Goal: Task Accomplishment & Management: Use online tool/utility

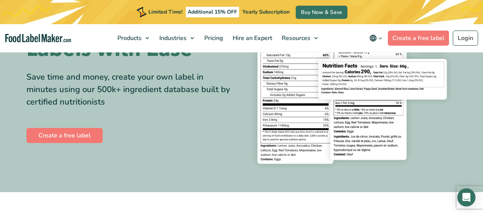
scroll to position [75, 0]
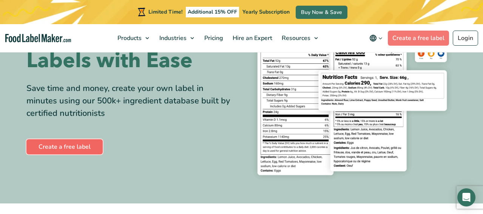
click at [50, 146] on link "Create a free label" at bounding box center [64, 146] width 76 height 15
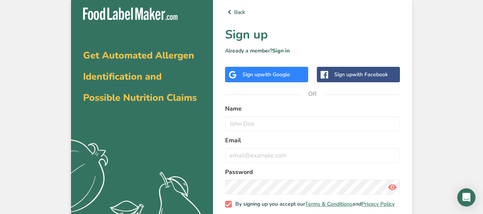
click at [271, 74] on span "with Google" at bounding box center [274, 74] width 29 height 7
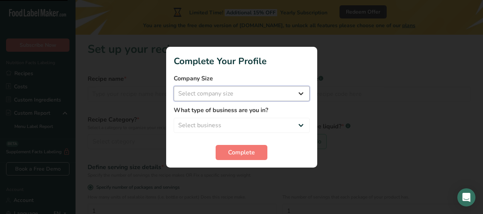
click at [234, 93] on select "Select company size Fewer than 10 Employees 10 to 50 Employees 51 to 500 Employ…" at bounding box center [242, 93] width 136 height 15
select select "2"
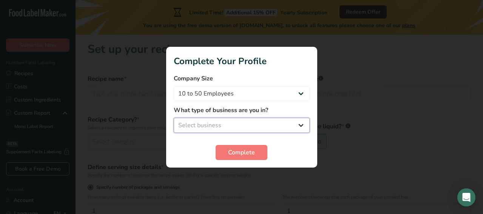
click at [228, 123] on select "Select business Packaged Food Manufacturer Restaurant & Cafe Bakery Meal Plans …" at bounding box center [242, 125] width 136 height 15
select select "1"
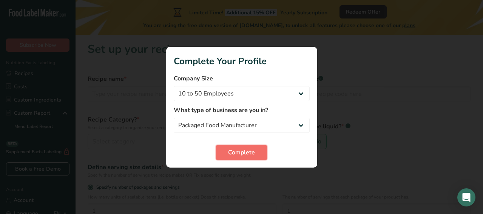
click at [229, 153] on span "Complete" at bounding box center [241, 152] width 27 height 9
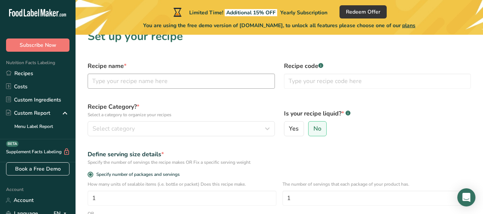
scroll to position [14, 0]
click at [170, 85] on input "text" at bounding box center [181, 80] width 187 height 15
type input "Dragona"
click at [183, 107] on label "Recipe Category? * Select a category to organize your recipes" at bounding box center [181, 110] width 187 height 16
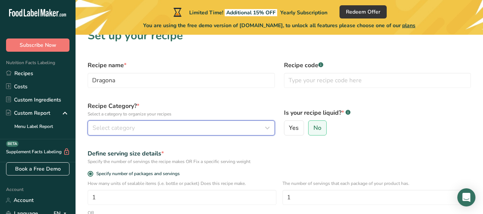
click at [184, 126] on div "Select category" at bounding box center [178, 127] width 173 height 9
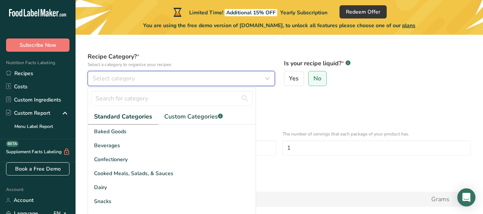
scroll to position [63, 0]
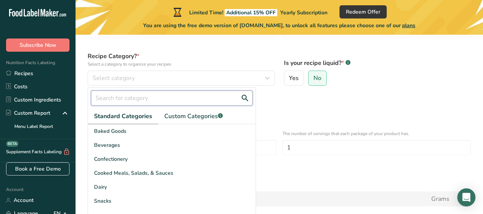
click at [160, 94] on input "text" at bounding box center [172, 98] width 162 height 15
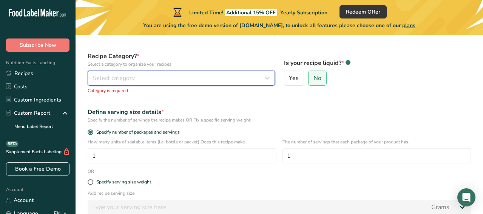
click at [169, 76] on div "Select category" at bounding box center [178, 78] width 173 height 9
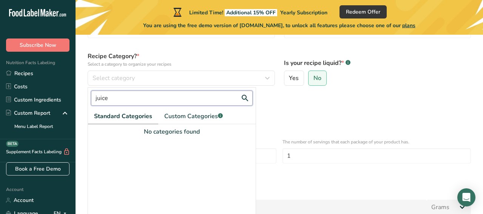
click at [161, 98] on input "juice" at bounding box center [172, 98] width 162 height 15
click at [195, 117] on span "Custom Categories .a-a{fill:#347362;}.b-a{fill:#fff;}" at bounding box center [193, 116] width 58 height 9
click at [145, 101] on input "juice" at bounding box center [172, 98] width 162 height 15
type input "f"
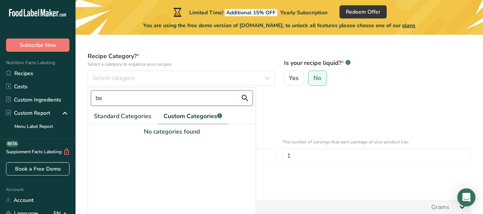
type input "b"
click at [144, 115] on span "Standard Categories" at bounding box center [122, 116] width 57 height 9
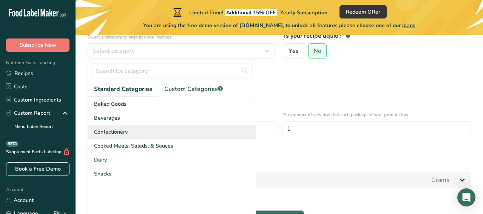
scroll to position [91, 0]
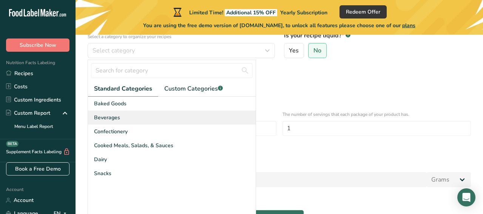
click at [109, 117] on span "Beverages" at bounding box center [107, 118] width 26 height 8
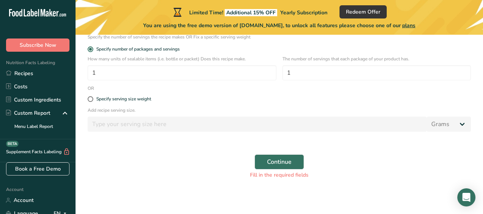
scroll to position [139, 0]
click at [89, 98] on span at bounding box center [91, 99] width 6 height 6
click at [89, 98] on input "Specify serving size weight" at bounding box center [90, 98] width 5 height 5
radio input "true"
radio input "false"
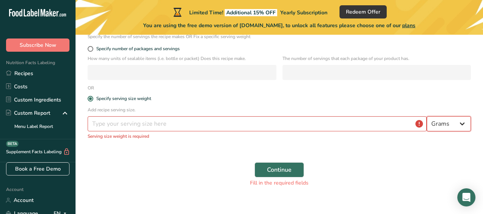
click at [453, 129] on select "Grams kg mg mcg lb oz l mL fl oz tbsp tsp cup qt gallon" at bounding box center [448, 123] width 44 height 15
select select "17"
select select "22"
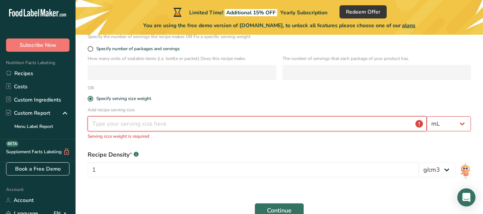
click at [335, 123] on input "number" at bounding box center [257, 123] width 339 height 15
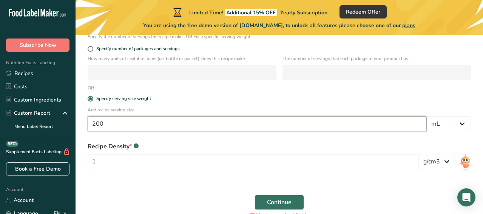
type input "200"
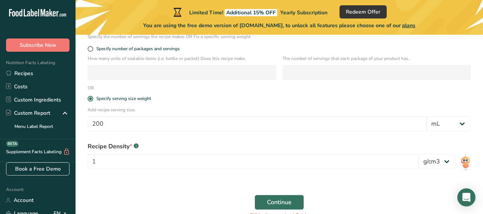
click at [288, 144] on div "Recipe Density * .a-a{fill:#347362;}.b-a{fill:#fff;}" at bounding box center [253, 146] width 331 height 9
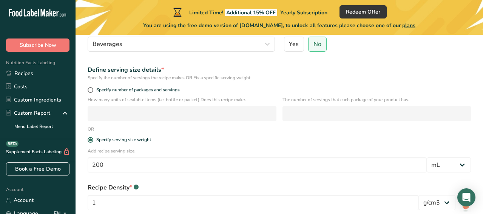
scroll to position [180, 0]
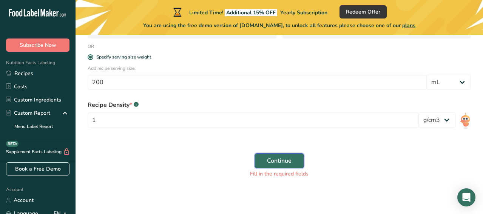
click at [285, 159] on span "Continue" at bounding box center [279, 160] width 25 height 9
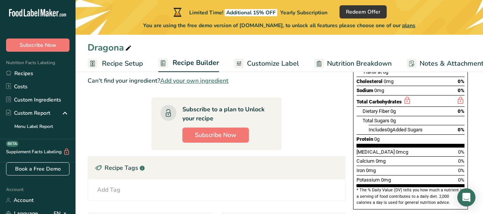
scroll to position [145, 0]
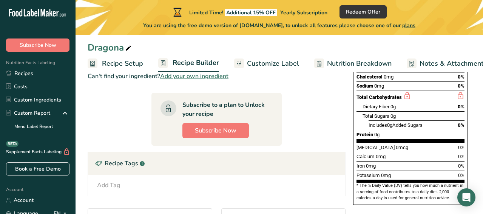
click at [373, 143] on div "[MEDICAL_DATA] 0mcg 0%" at bounding box center [410, 147] width 108 height 9
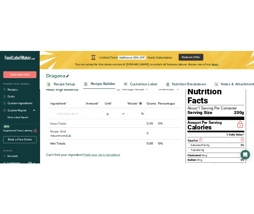
scroll to position [18, 0]
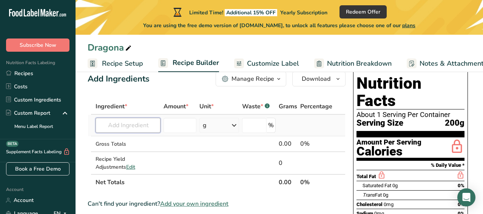
click at [120, 127] on input "text" at bounding box center [127, 125] width 65 height 15
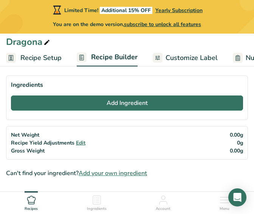
scroll to position [31, 0]
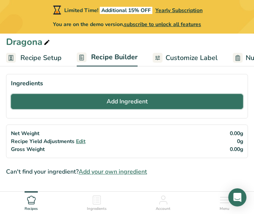
click at [103, 106] on button "Add Ingredient" at bounding box center [127, 101] width 232 height 15
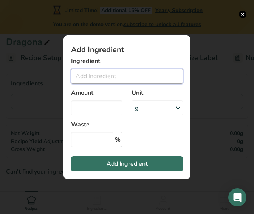
click at [100, 78] on input "Add ingredient modal" at bounding box center [127, 76] width 112 height 15
click at [121, 80] on input "Dragon fruit juice" at bounding box center [127, 76] width 112 height 15
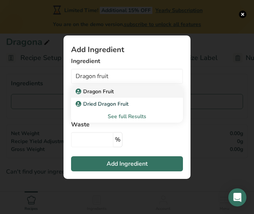
click at [111, 91] on p "Dragon Fruit" at bounding box center [95, 92] width 37 height 8
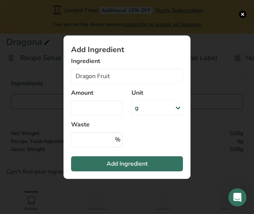
click at [148, 111] on div "g" at bounding box center [156, 107] width 51 height 15
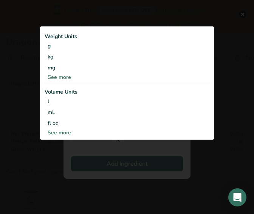
click at [123, 133] on div "See more" at bounding box center [127, 133] width 165 height 8
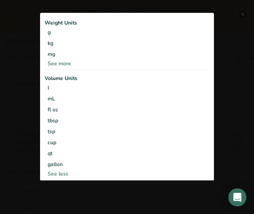
click at [93, 195] on div "Add ingredient modal" at bounding box center [127, 107] width 254 height 214
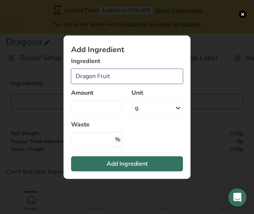
click at [127, 78] on input "Dragon Fruit" at bounding box center [127, 76] width 112 height 15
type input "Dragon Fruit Juice"
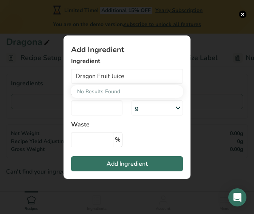
click at [133, 143] on section "Add Ingredient Ingredient Dragon Fruit Juice No Results Found Amount Unit g Wei…" at bounding box center [126, 106] width 127 height 143
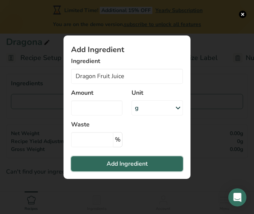
click at [123, 166] on span "Add Ingredient" at bounding box center [126, 163] width 41 height 9
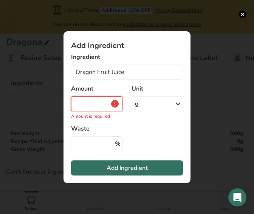
click at [89, 104] on input "Add ingredient modal" at bounding box center [96, 103] width 51 height 15
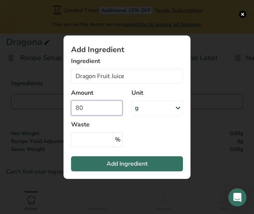
type input "80"
click at [147, 108] on div "g" at bounding box center [156, 107] width 51 height 15
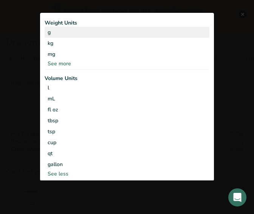
click at [142, 35] on div "g" at bounding box center [127, 32] width 165 height 11
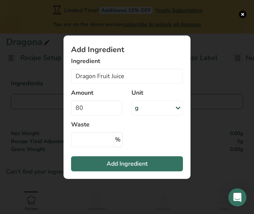
click at [165, 140] on section "Add Ingredient Ingredient Dragon Fruit Juice No Results Found Amount 80 Unit g …" at bounding box center [126, 106] width 127 height 143
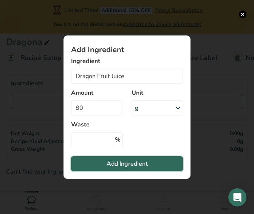
click at [136, 160] on span "Add Ingredient" at bounding box center [126, 163] width 41 height 9
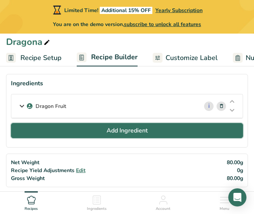
click at [93, 128] on button "Add Ingredient" at bounding box center [127, 130] width 232 height 15
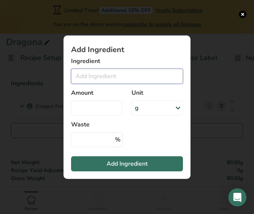
click at [94, 74] on input "Add ingredient modal" at bounding box center [127, 76] width 112 height 15
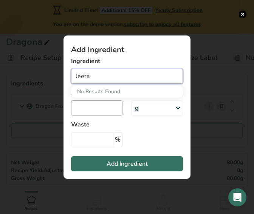
type input "Jeera"
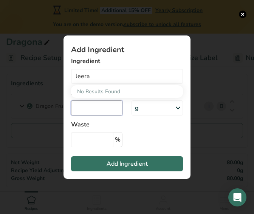
click at [98, 112] on input "Add ingredient modal" at bounding box center [96, 107] width 51 height 15
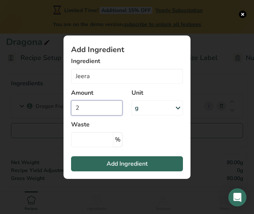
type input "2"
click at [139, 166] on span "Add Ingredient" at bounding box center [126, 163] width 41 height 9
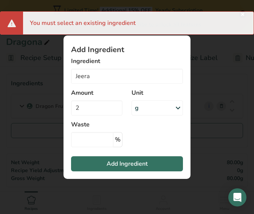
click at [119, 92] on label "Amount" at bounding box center [96, 92] width 51 height 9
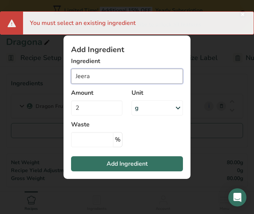
click at [113, 75] on input "Jeera" at bounding box center [127, 76] width 112 height 15
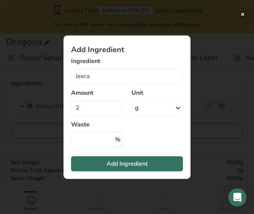
click at [242, 15] on button "Add ingredient modal" at bounding box center [243, 15] width 8 height 8
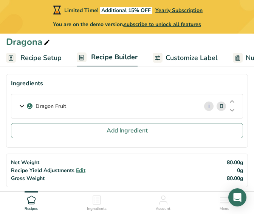
click at [221, 107] on icon at bounding box center [221, 106] width 5 height 8
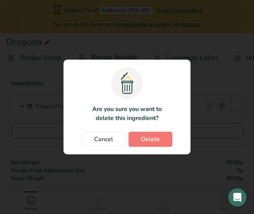
click at [154, 147] on section ".a{fill:#f5f3ed;}.b,.e{fill:#0f393a;}.c{fill:none;}.d{fill:#f2c549;}.e{stroke:r…" at bounding box center [126, 107] width 127 height 95
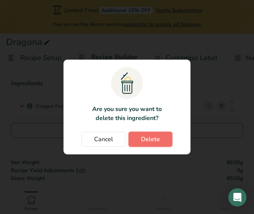
click at [154, 141] on span "Delete" at bounding box center [150, 139] width 19 height 9
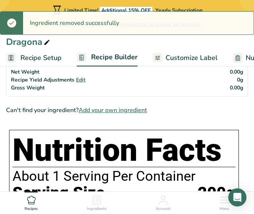
scroll to position [92, 0]
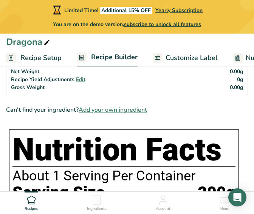
click at [113, 111] on span "Add your own ingredient" at bounding box center [113, 109] width 68 height 9
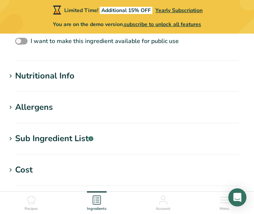
scroll to position [348, 0]
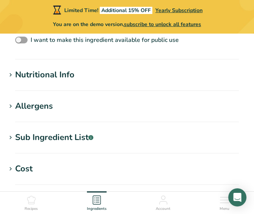
click at [60, 76] on div "Nutritional Info" at bounding box center [44, 75] width 59 height 12
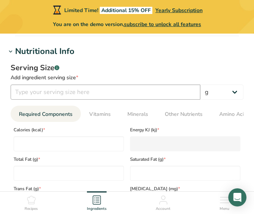
scroll to position [380, 0]
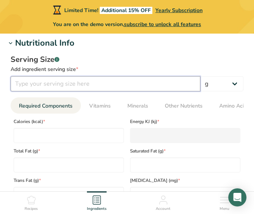
click at [101, 88] on input "number" at bounding box center [105, 83] width 189 height 15
type input "200"
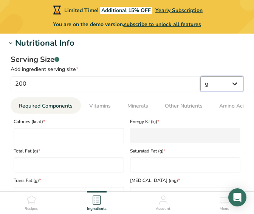
click at [226, 77] on select "g kg mg mcg lb oz l mL fl oz tbsp tsp cup qt gallon" at bounding box center [221, 83] width 43 height 15
select select "17"
select select "22"
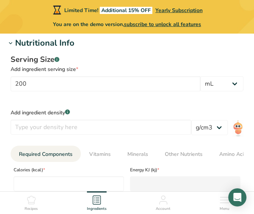
click at [128, 66] on div "Add ingredient serving size *" at bounding box center [127, 69] width 232 height 8
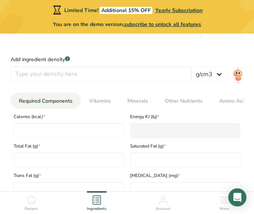
scroll to position [434, 0]
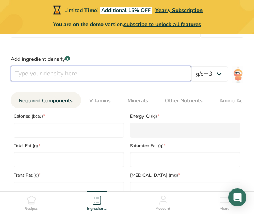
click at [125, 74] on input "number" at bounding box center [101, 73] width 180 height 15
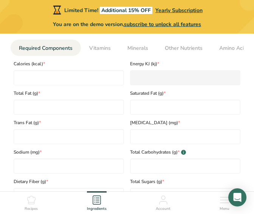
scroll to position [487, 0]
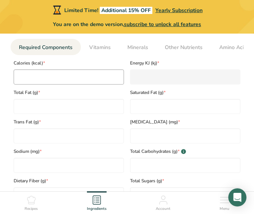
type input "-0.0004"
click at [98, 80] on input "number" at bounding box center [69, 76] width 110 height 15
click at [95, 81] on input "number" at bounding box center [69, 76] width 110 height 15
type input "4"
type KJ "16.7"
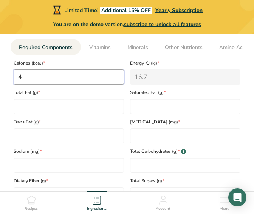
type input "40"
type KJ "167.4"
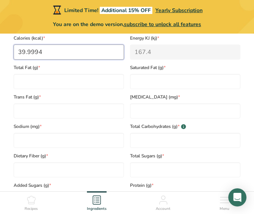
scroll to position [513, 0]
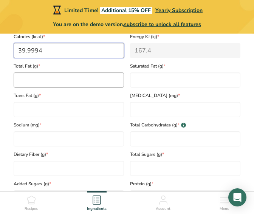
type input "39.9994"
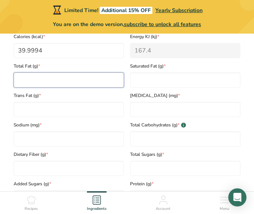
click at [97, 84] on Fat "number" at bounding box center [69, 79] width 110 height 15
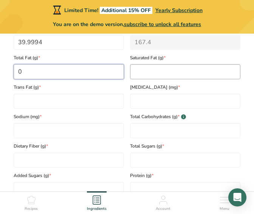
type Fat "0"
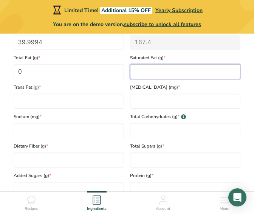
click at [191, 76] on Fat "number" at bounding box center [185, 71] width 110 height 15
type Fat "0"
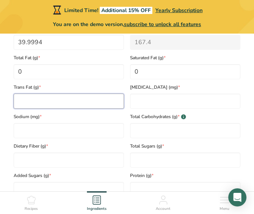
click at [80, 103] on Fat "number" at bounding box center [69, 101] width 110 height 15
type Fat "0"
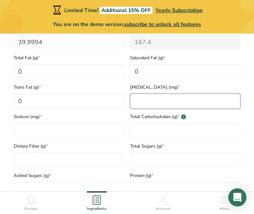
click at [166, 106] on input "number" at bounding box center [185, 101] width 110 height 15
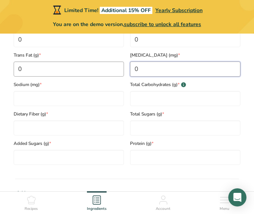
scroll to position [554, 0]
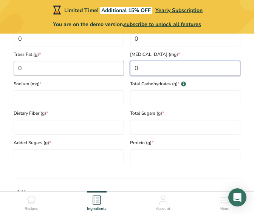
type input "0"
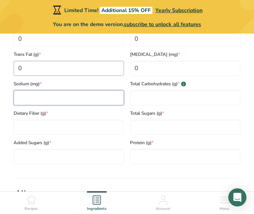
click at [92, 102] on input "number" at bounding box center [69, 97] width 110 height 15
type input "230"
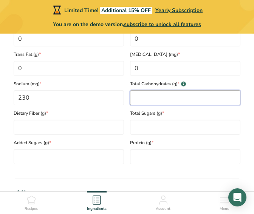
click at [170, 103] on Carbohydrates "number" at bounding box center [185, 97] width 110 height 15
type Carbohydrates "10"
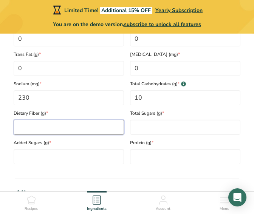
click at [93, 131] on Fiber "number" at bounding box center [69, 127] width 110 height 15
type Fiber "0.5"
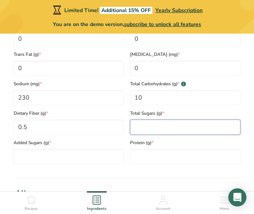
click at [153, 134] on Sugars "number" at bounding box center [185, 127] width 110 height 15
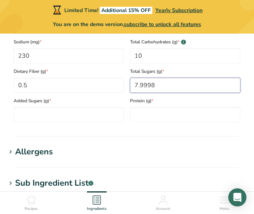
scroll to position [597, 0]
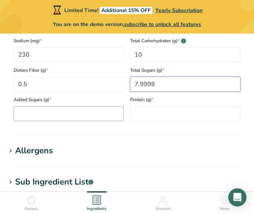
type Sugars "7.9998"
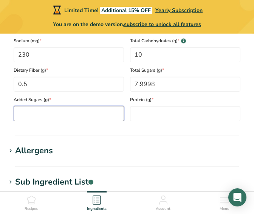
click at [117, 116] on Sugars "number" at bounding box center [69, 113] width 110 height 15
type Sugars "0"
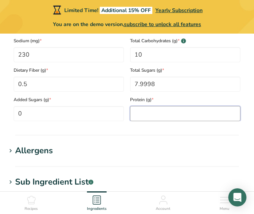
click at [161, 113] on input "number" at bounding box center [185, 113] width 110 height 15
type input "0.2"
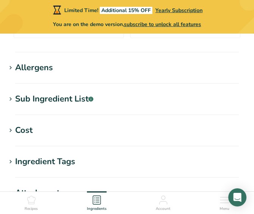
scroll to position [678, 0]
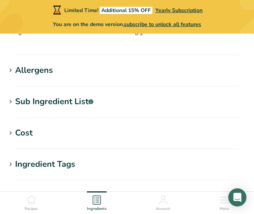
click at [23, 106] on div "Sub Ingredient List .a-a{fill:#347362;}.b-a{fill:#fff;}" at bounding box center [54, 101] width 78 height 12
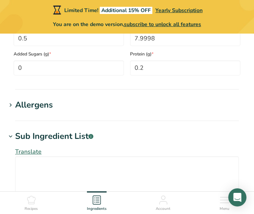
click at [18, 137] on div "Sub Ingredient List .a-a{fill:#347362;}.b-a{fill:#fff;}" at bounding box center [54, 136] width 78 height 12
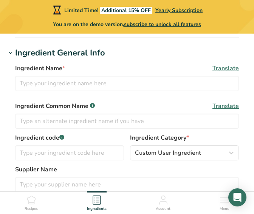
scroll to position [141, 0]
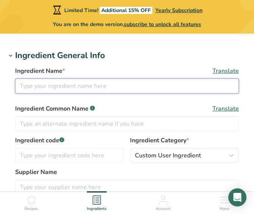
click at [51, 88] on input "text" at bounding box center [126, 86] width 223 height 15
type input "j"
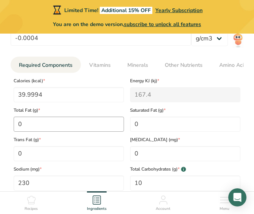
scroll to position [467, 0]
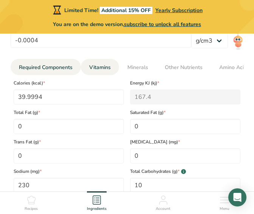
type input "Dragon Fruit Juice"
click at [97, 65] on span "Vitamins" at bounding box center [100, 67] width 22 height 8
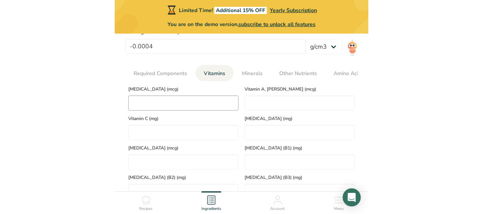
scroll to position [459, 0]
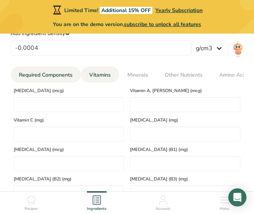
click at [58, 69] on link "Required Components" at bounding box center [46, 74] width 60 height 17
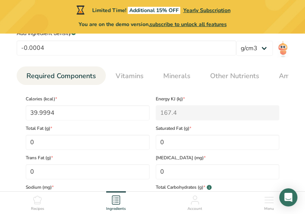
select select "17"
select select "22"
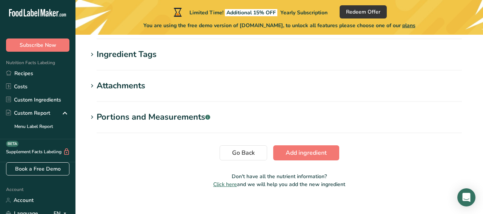
scroll to position [601, 0]
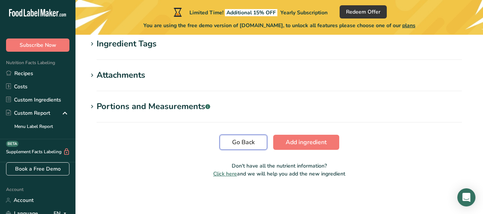
click at [259, 141] on button "Go Back" at bounding box center [244, 142] width 48 height 15
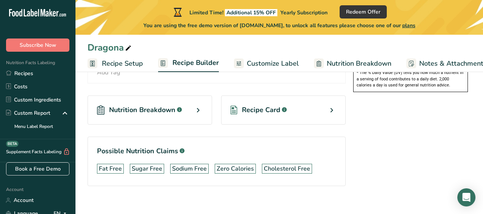
scroll to position [256, 0]
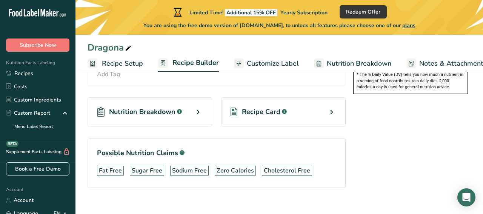
click at [148, 109] on span "Nutrition Breakdown" at bounding box center [142, 112] width 66 height 10
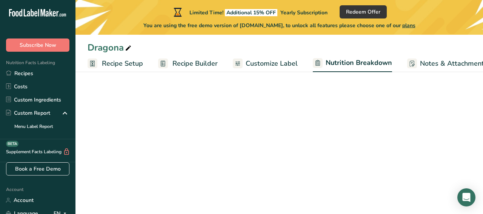
select select "Calories"
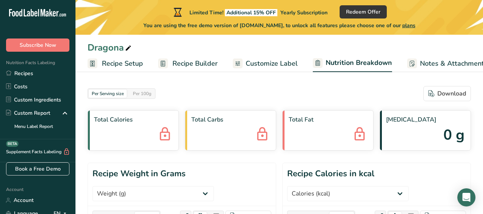
click at [278, 61] on span "Customize Label" at bounding box center [272, 63] width 52 height 10
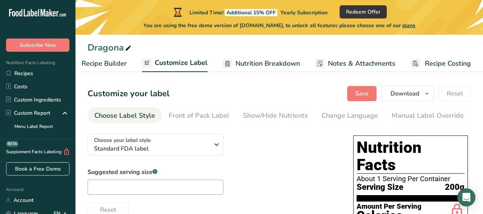
click at [115, 68] on span "Recipe Builder" at bounding box center [104, 63] width 45 height 10
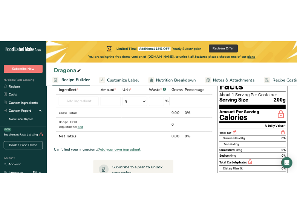
scroll to position [46, 0]
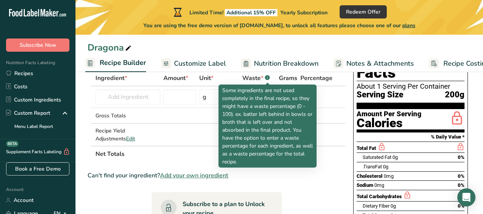
click at [269, 77] on rect at bounding box center [267, 77] width 5 height 5
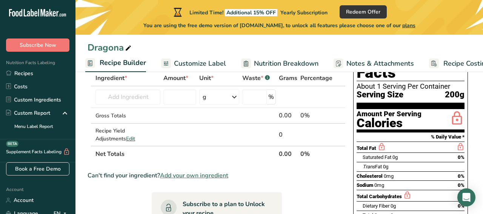
click at [269, 77] on rect at bounding box center [267, 77] width 5 height 5
click at [250, 50] on div "Dragona" at bounding box center [279, 48] width 408 height 14
click at [140, 93] on input "text" at bounding box center [127, 96] width 65 height 15
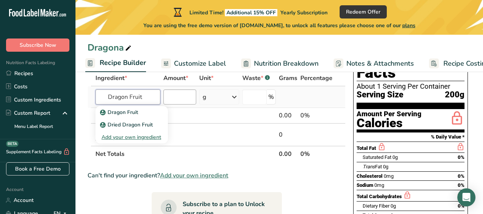
type input "Dragon Fruit"
click at [177, 94] on input "number" at bounding box center [179, 96] width 33 height 15
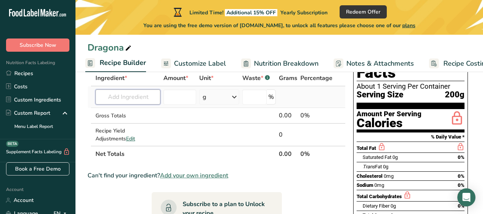
click at [139, 99] on input "text" at bounding box center [127, 96] width 65 height 15
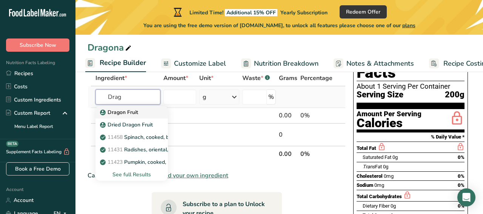
type input "Drag"
click at [125, 115] on p "Dragon Fruit" at bounding box center [120, 112] width 37 height 8
type input "Dragon Fruit"
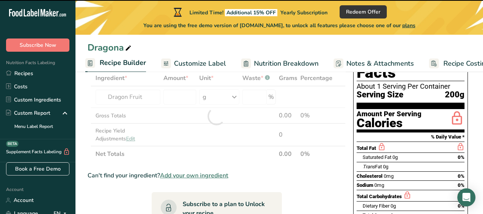
type input "0"
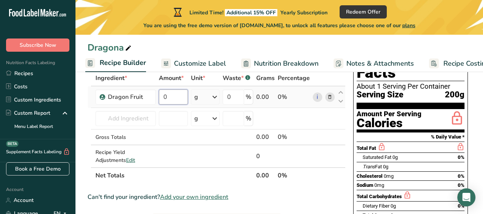
click at [181, 97] on input "0" at bounding box center [173, 96] width 29 height 15
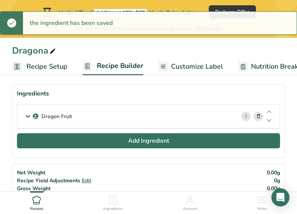
scroll to position [36, 0]
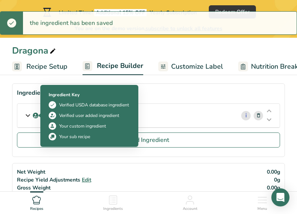
click at [27, 117] on icon at bounding box center [27, 116] width 9 height 14
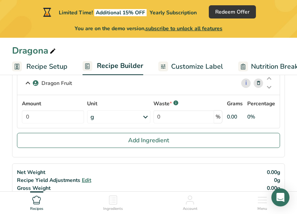
scroll to position [50, 0]
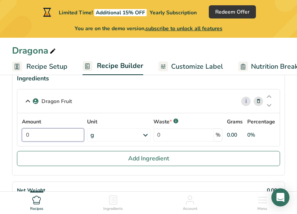
click at [56, 137] on input "0" at bounding box center [53, 134] width 62 height 13
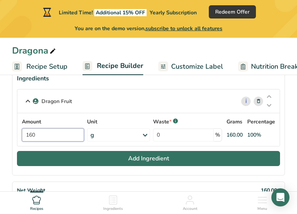
type input "160"
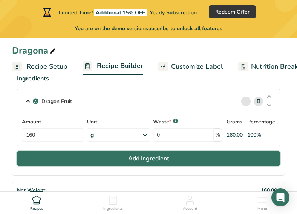
click at [104, 162] on button "Add Ingredient" at bounding box center [148, 158] width 263 height 15
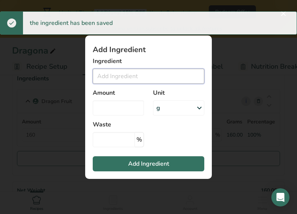
click at [117, 74] on input "Add ingredient modal" at bounding box center [149, 76] width 112 height 15
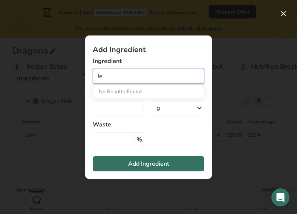
type input "J"
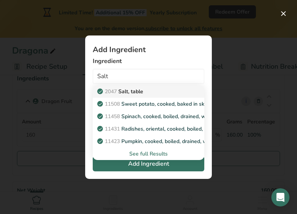
click at [130, 93] on p "2047 Salt, table" at bounding box center [121, 92] width 45 height 8
type input "Salt, table"
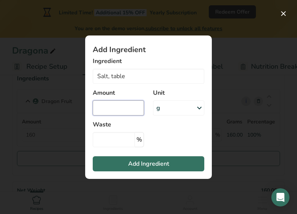
click at [125, 110] on input "Add ingredient modal" at bounding box center [118, 107] width 51 height 15
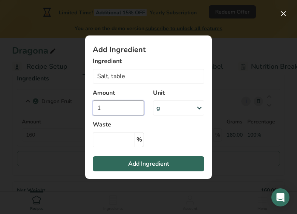
type input "1"
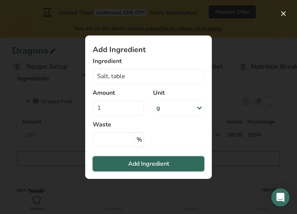
click at [136, 165] on span "Add Ingredient" at bounding box center [148, 163] width 41 height 9
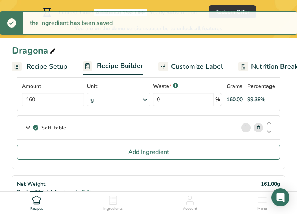
scroll to position [86, 0]
click at [121, 128] on div "Salt, table" at bounding box center [126, 126] width 218 height 23
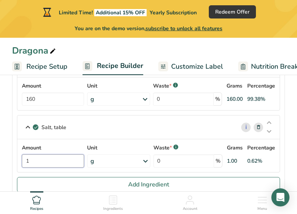
click at [38, 159] on input "1" at bounding box center [53, 160] width 62 height 13
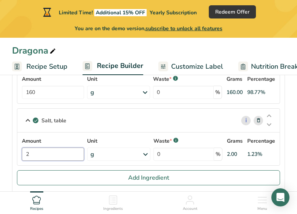
type input "2"
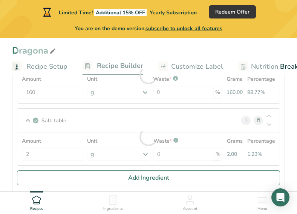
click at [29, 120] on div "Salt, table i Amount 2 Unit g Portions 1 tsp 1 tbsp 1 cup See more Weight Units…" at bounding box center [148, 136] width 263 height 57
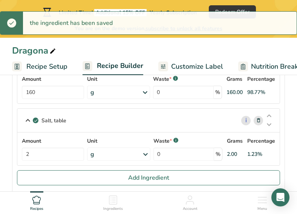
click at [27, 119] on icon at bounding box center [27, 121] width 9 height 14
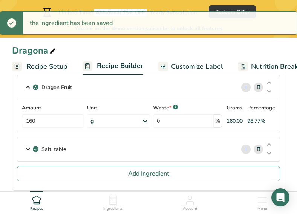
scroll to position [62, 0]
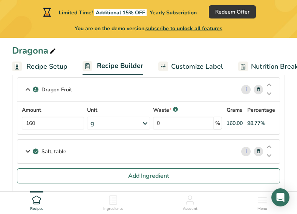
click at [28, 90] on icon at bounding box center [27, 90] width 9 height 14
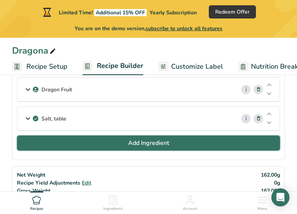
click at [42, 145] on button "Add Ingredient" at bounding box center [148, 142] width 263 height 15
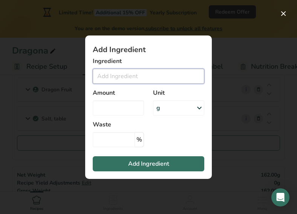
click at [117, 78] on input "Add ingredient modal" at bounding box center [149, 76] width 112 height 15
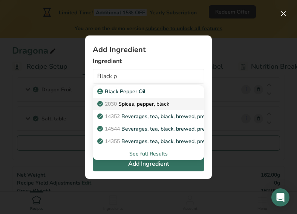
click at [123, 105] on p "2030 Spices, pepper, black" at bounding box center [134, 104] width 71 height 8
type input "Spices, pepper, black"
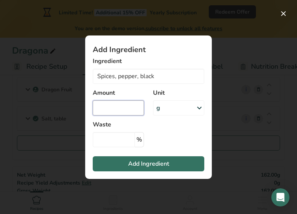
click at [123, 105] on input "Add ingredient modal" at bounding box center [118, 107] width 51 height 15
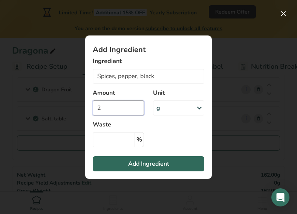
type input "2"
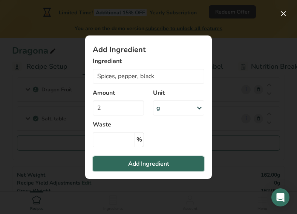
click at [138, 164] on span "Add Ingredient" at bounding box center [148, 163] width 41 height 9
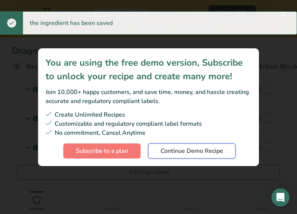
click at [166, 155] on button "Continue Demo Recipe" at bounding box center [192, 150] width 88 height 15
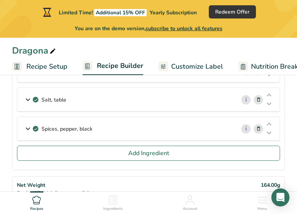
scroll to position [82, 0]
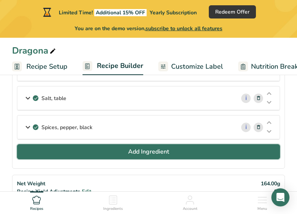
click at [59, 151] on button "Add Ingredient" at bounding box center [148, 151] width 263 height 15
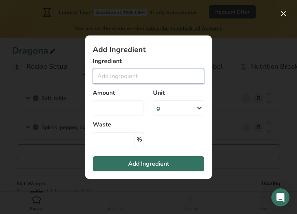
click at [123, 80] on input "Add ingredient modal" at bounding box center [149, 76] width 112 height 15
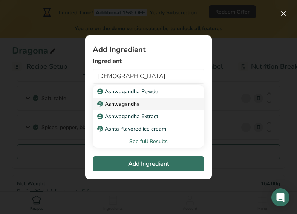
click at [127, 101] on p "Ashwagandha" at bounding box center [119, 104] width 41 height 8
type input "Ashwagandha"
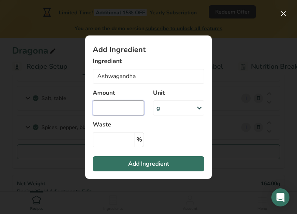
click at [126, 103] on input "Add ingredient modal" at bounding box center [118, 107] width 51 height 15
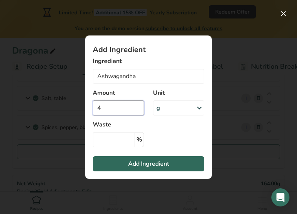
type input "4"
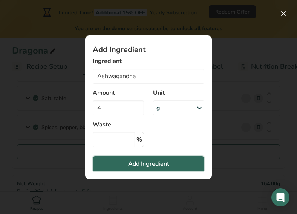
click at [113, 163] on button "Add Ingredient" at bounding box center [149, 163] width 112 height 15
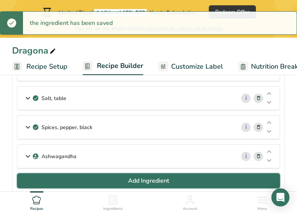
click at [51, 178] on button "Add Ingredient" at bounding box center [148, 180] width 263 height 15
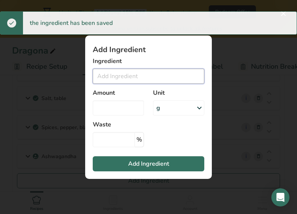
click at [120, 73] on input "Add ingredient modal" at bounding box center [149, 76] width 112 height 15
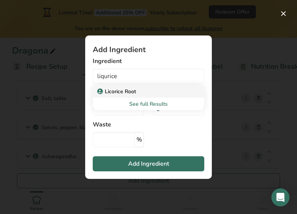
click at [121, 91] on p "Licorice Root" at bounding box center [117, 92] width 37 height 8
type input "Licorice Root"
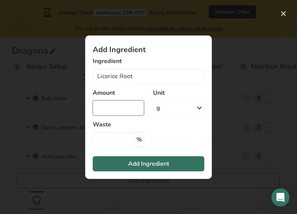
click at [120, 109] on input "Add ingredient modal" at bounding box center [118, 107] width 51 height 15
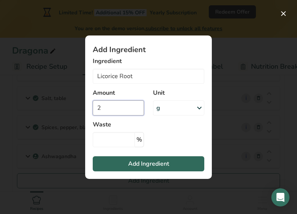
type input "2"
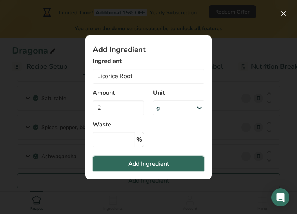
click at [118, 165] on button "Add Ingredient" at bounding box center [149, 163] width 112 height 15
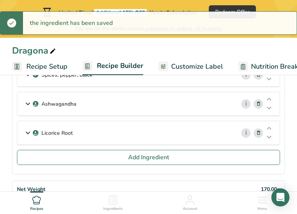
scroll to position [135, 0]
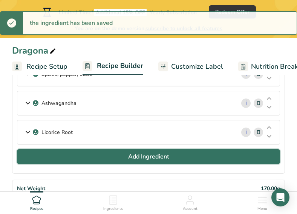
click at [49, 157] on button "Add Ingredient" at bounding box center [148, 156] width 263 height 15
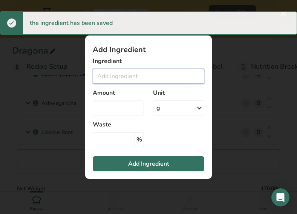
click at [129, 75] on input "Add ingredient modal" at bounding box center [149, 76] width 112 height 15
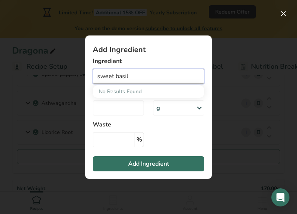
click at [142, 76] on input "sweet basil" at bounding box center [149, 76] width 112 height 15
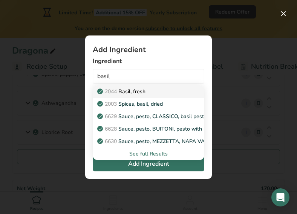
click at [142, 89] on p "2044 Basil, fresh" at bounding box center [122, 92] width 47 height 8
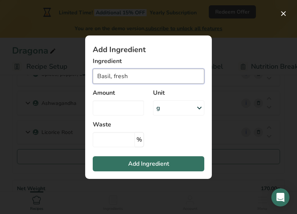
click at [130, 79] on input "Basil, fresh" at bounding box center [149, 76] width 112 height 15
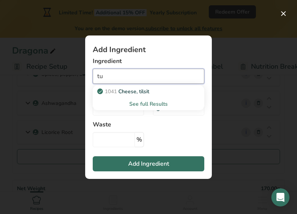
type input "t"
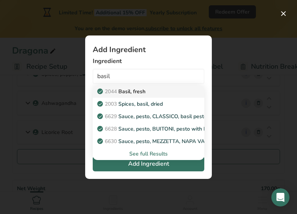
click at [132, 91] on p "2044 Basil, fresh" at bounding box center [122, 92] width 47 height 8
type input "Basil, fresh"
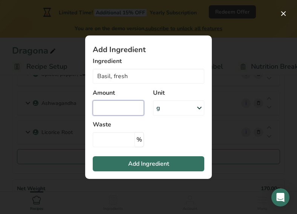
click at [118, 106] on input "Add ingredient modal" at bounding box center [118, 107] width 51 height 15
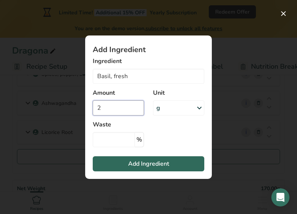
type input "2"
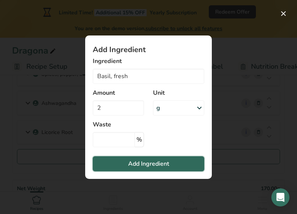
click at [123, 167] on button "Add Ingredient" at bounding box center [149, 163] width 112 height 15
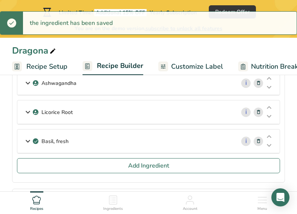
scroll to position [171, 0]
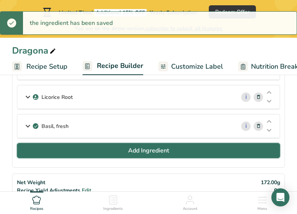
click at [59, 152] on button "Add Ingredient" at bounding box center [148, 150] width 263 height 15
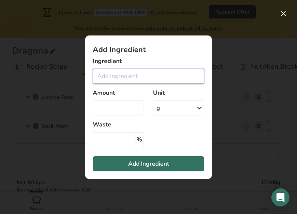
click at [114, 75] on input "Add ingredient modal" at bounding box center [149, 76] width 112 height 15
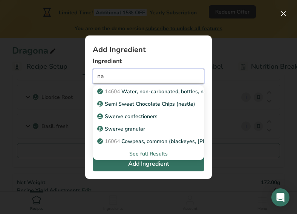
type input "n"
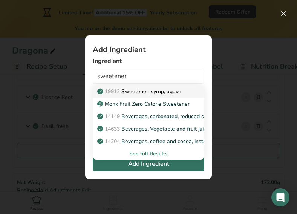
click at [147, 90] on p "19912 Sweetener, syrup, agave" at bounding box center [140, 92] width 83 height 8
type input "Sweetener, syrup, agave"
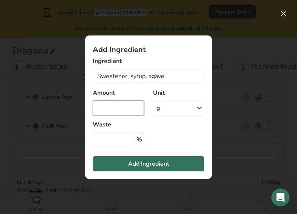
click at [133, 109] on input "Add ingredient modal" at bounding box center [118, 107] width 51 height 15
type input "4"
click at [129, 171] on section "Add Ingredient Ingredient Sweetener, syrup, agave 19912 Sweetener, syrup, agave…" at bounding box center [148, 106] width 127 height 143
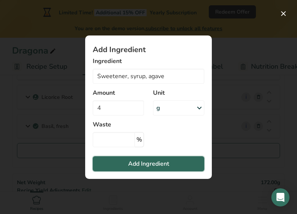
click at [130, 165] on span "Add Ingredient" at bounding box center [148, 163] width 41 height 9
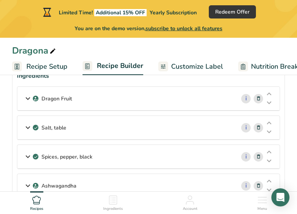
scroll to position [54, 0]
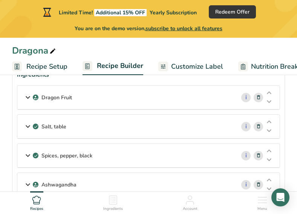
click at [26, 95] on icon at bounding box center [27, 98] width 9 height 14
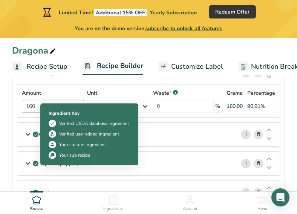
scroll to position [75, 0]
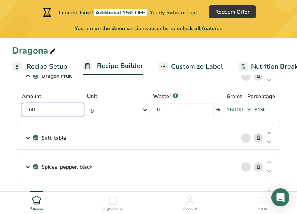
click at [32, 109] on input "160" at bounding box center [53, 109] width 62 height 13
type input "180"
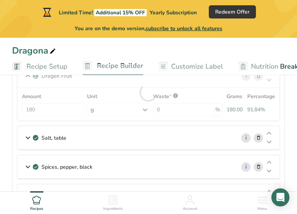
click at [56, 92] on div "Amount 180 Unit g Weight Units g kg mg See more Volume Units l Volume units req…" at bounding box center [149, 104] width 254 height 24
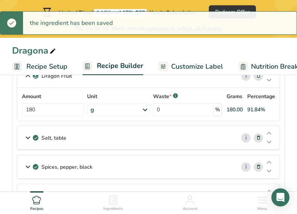
click at [27, 75] on icon at bounding box center [27, 76] width 9 height 14
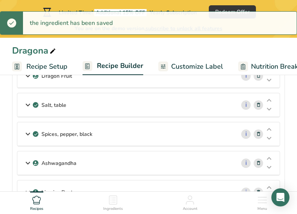
click at [28, 103] on icon at bounding box center [27, 105] width 9 height 14
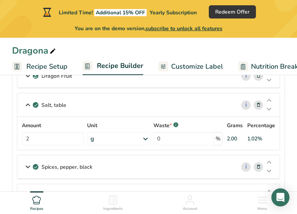
click at [28, 103] on icon at bounding box center [27, 105] width 9 height 14
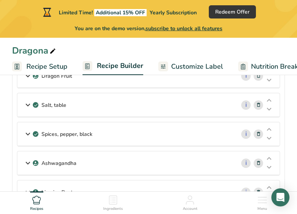
click at [28, 130] on icon at bounding box center [27, 134] width 9 height 14
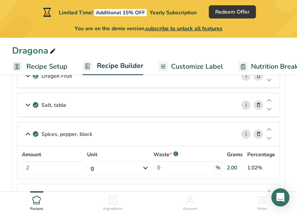
click at [28, 130] on icon at bounding box center [27, 134] width 9 height 14
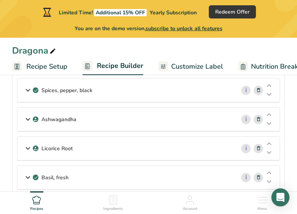
scroll to position [120, 0]
click at [28, 117] on icon at bounding box center [27, 119] width 9 height 14
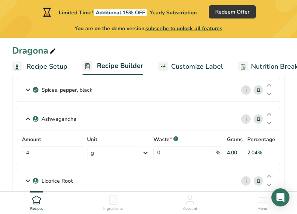
click at [28, 117] on icon at bounding box center [27, 119] width 9 height 14
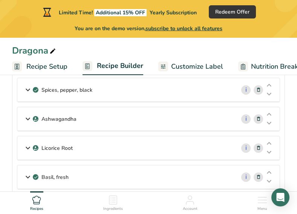
click at [28, 146] on icon at bounding box center [27, 148] width 9 height 14
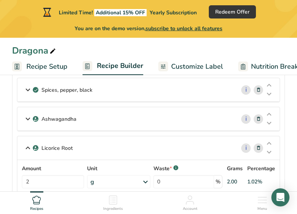
click at [28, 146] on icon at bounding box center [27, 148] width 9 height 14
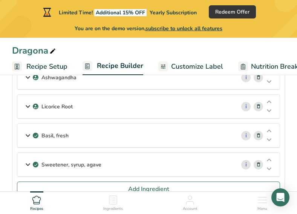
scroll to position [162, 0]
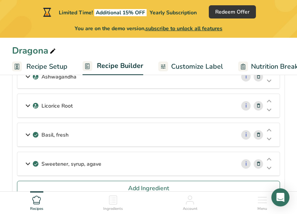
click at [27, 131] on icon at bounding box center [27, 135] width 9 height 14
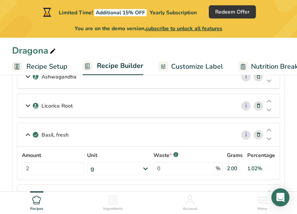
click at [27, 131] on icon at bounding box center [27, 135] width 9 height 14
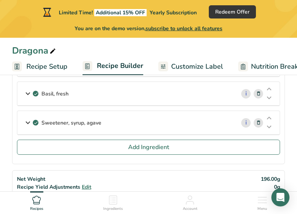
scroll to position [203, 0]
click at [27, 121] on icon at bounding box center [27, 123] width 9 height 14
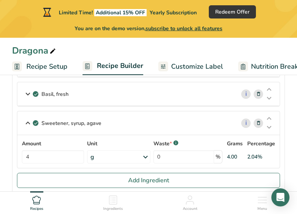
click at [27, 121] on icon at bounding box center [27, 123] width 9 height 14
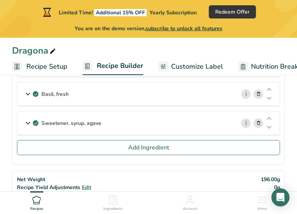
scroll to position [226, 0]
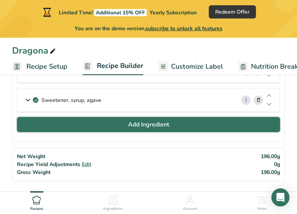
click at [27, 122] on button "Add Ingredient" at bounding box center [148, 124] width 263 height 15
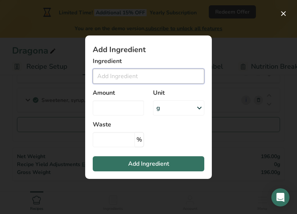
click at [109, 74] on input "Add ingredient modal" at bounding box center [149, 76] width 112 height 15
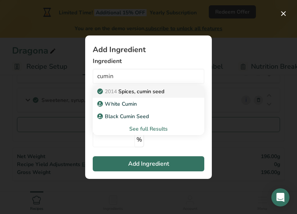
click at [110, 92] on span "2014" at bounding box center [111, 91] width 12 height 7
type input "Spices, cumin seed"
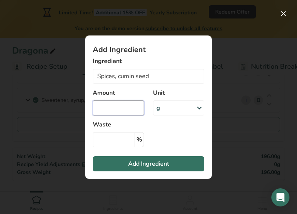
click at [108, 109] on input "Add ingredient modal" at bounding box center [118, 107] width 51 height 15
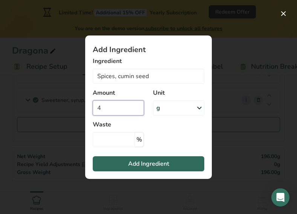
type input "4"
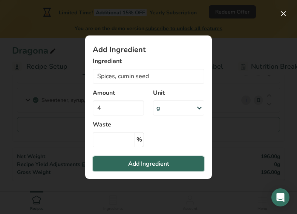
click at [130, 163] on span "Add Ingredient" at bounding box center [148, 163] width 41 height 9
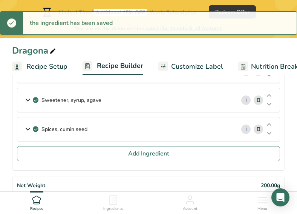
click at [26, 129] on icon at bounding box center [27, 129] width 9 height 14
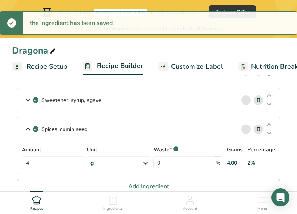
click at [26, 128] on icon at bounding box center [27, 129] width 9 height 14
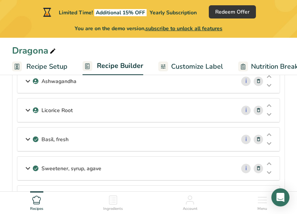
scroll to position [193, 0]
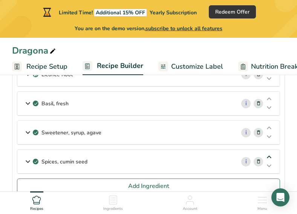
click at [270, 156] on icon at bounding box center [269, 157] width 9 height 6
drag, startPoint x: 228, startPoint y: 165, endPoint x: 228, endPoint y: 125, distance: 39.3
click at [228, 125] on div "Dragon Fruit i Amount 180 Unit g Weight Units g kg mg See more Volume Units l V…" at bounding box center [148, 62] width 263 height 232
click at [269, 159] on icon at bounding box center [269, 157] width 9 height 6
click at [270, 155] on icon at bounding box center [269, 157] width 9 height 6
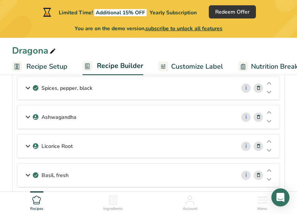
scroll to position [115, 0]
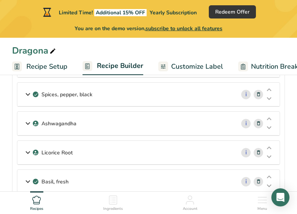
click at [107, 95] on div "Spices, pepper, black" at bounding box center [126, 94] width 218 height 23
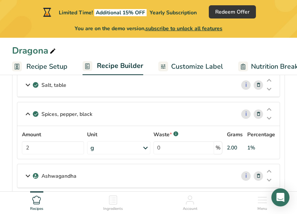
scroll to position [94, 0]
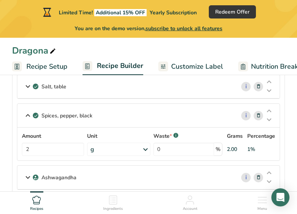
click at [105, 93] on div "Salt, table" at bounding box center [126, 86] width 218 height 23
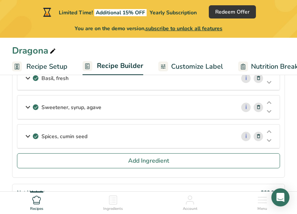
scroll to position [288, 0]
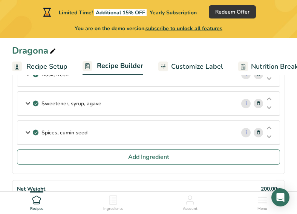
click at [100, 130] on div "Spices, cumin seed" at bounding box center [126, 132] width 218 height 23
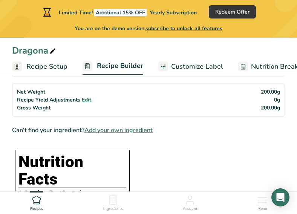
scroll to position [419, 0]
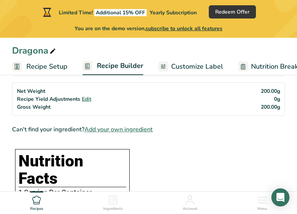
click at [168, 142] on section "Ingredients Dragon Fruit i Amount 180 Unit g Weight Units g kg mg See more Volu…" at bounding box center [148, 187] width 273 height 973
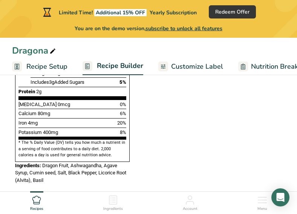
scroll to position [670, 0]
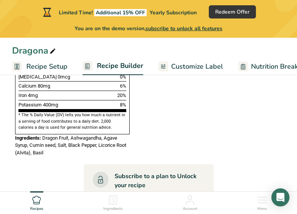
scroll to position [696, 0]
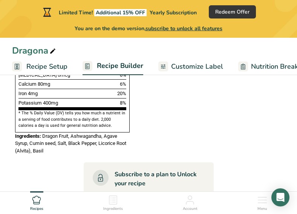
drag, startPoint x: 55, startPoint y: 127, endPoint x: 43, endPoint y: 114, distance: 17.9
click at [43, 114] on div "Nutrition Facts 1 Serving Per Container Serving Size 200g Amount Per Serving Ca…" at bounding box center [72, 12] width 121 height 289
click at [55, 137] on div "Ingredients: Dragon Fruit, Ashwagandha, Agave Syrup, Cumin seed, Salt, Black Pe…" at bounding box center [72, 143] width 115 height 22
click at [40, 133] on span "Dragon Fruit, Ashwagandha, Agave Syrup, Cumin seed, Salt, Black Pepper, Licoric…" at bounding box center [70, 143] width 111 height 20
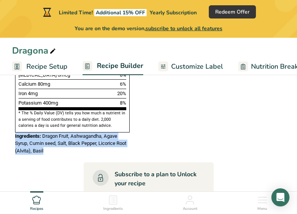
drag, startPoint x: 49, startPoint y: 134, endPoint x: 14, endPoint y: 118, distance: 38.7
click at [14, 118] on div "Nutrition Facts 1 Serving Per Container Serving Size 200g Amount Per Serving Ca…" at bounding box center [72, 12] width 121 height 289
copy div "Ingredients: Dragon Fruit, Ashwagandha, Agave Syrup, Cumin seed, Salt, Black Pe…"
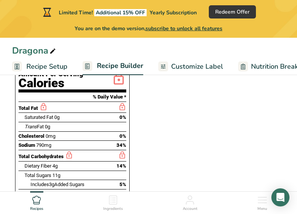
scroll to position [565, 0]
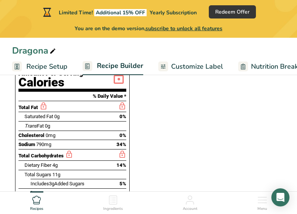
click at [29, 122] on div "Trans Fat 0g" at bounding box center [38, 126] width 26 height 8
drag, startPoint x: 20, startPoint y: 90, endPoint x: 76, endPoint y: 125, distance: 66.1
click at [76, 125] on section "Total Fat Saturated Fat 0g 0% Trans Fat 0g [MEDICAL_DATA] 0mg 0% Sodium 790mg 3…" at bounding box center [72, 151] width 108 height 100
click at [163, 128] on section "Ingredients Dragon Fruit i Amount 180 Unit g Weight Units g kg mg See more Volu…" at bounding box center [148, 40] width 273 height 973
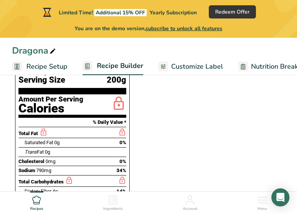
scroll to position [535, 0]
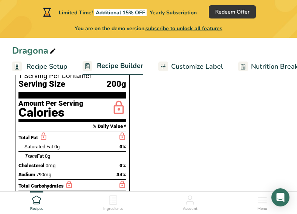
click at [170, 157] on section "Ingredients Dragon Fruit i Amount 180 Unit g Weight Units g kg mg See more Volu…" at bounding box center [148, 70] width 273 height 973
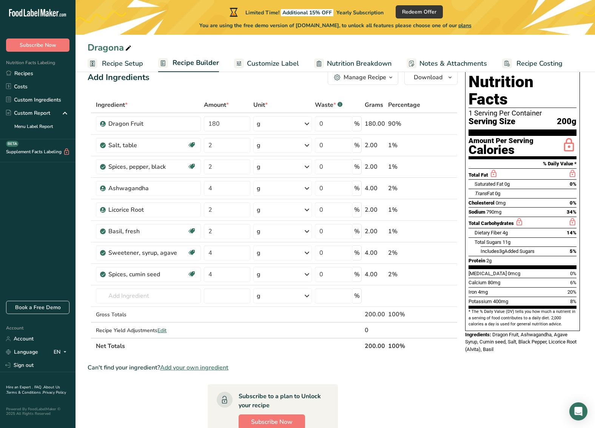
scroll to position [0, 0]
